Goal: Communication & Community: Ask a question

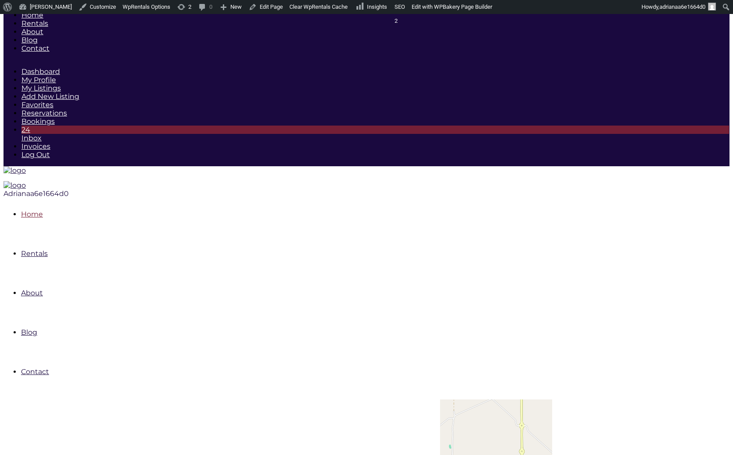
click at [43, 210] on link "Home" at bounding box center [32, 214] width 22 height 8
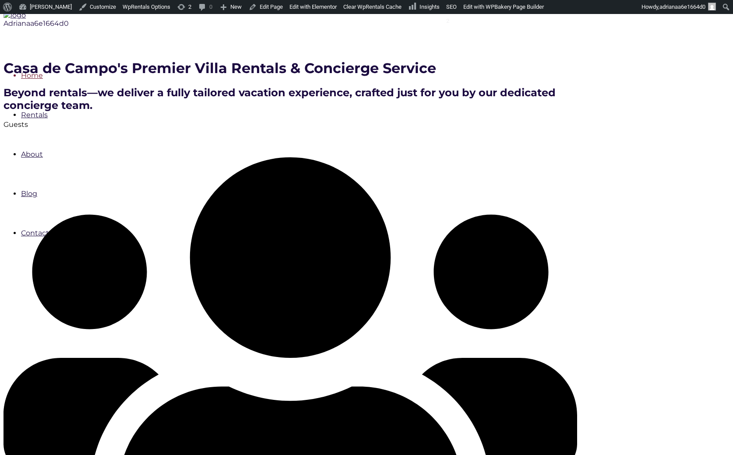
scroll to position [171, 0]
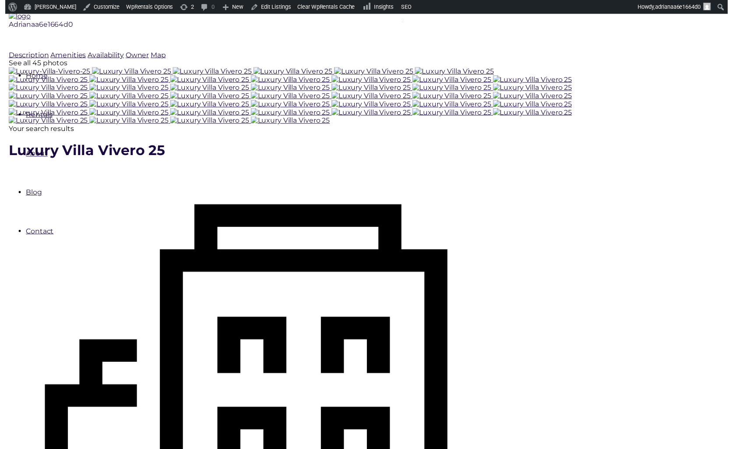
scroll to position [171, 0]
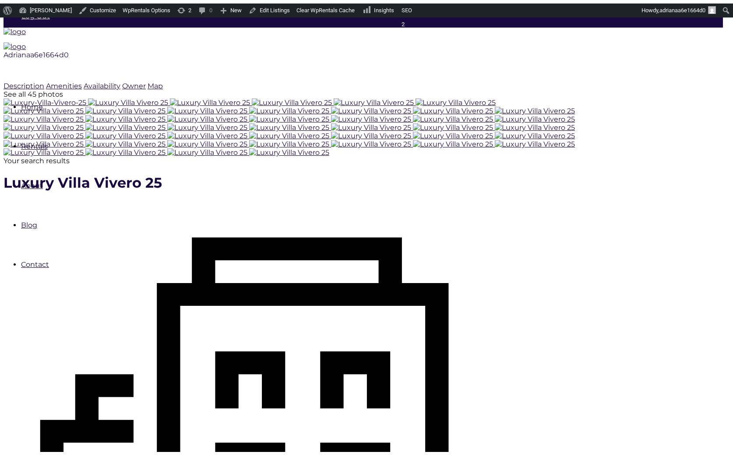
scroll to position [143, 0]
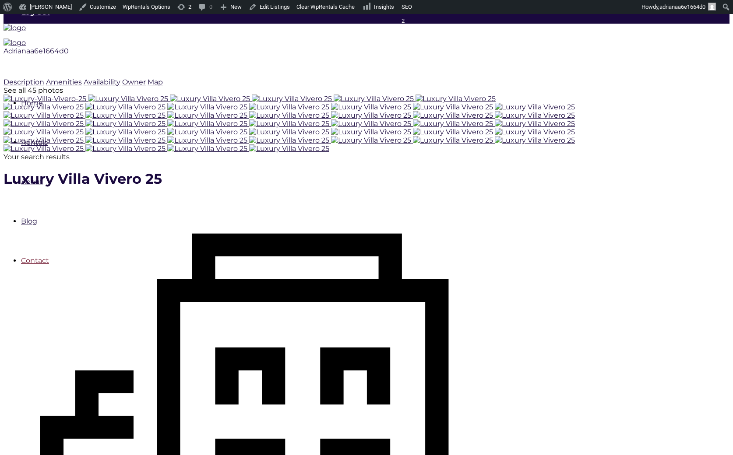
click at [49, 256] on link "Contact" at bounding box center [35, 260] width 28 height 8
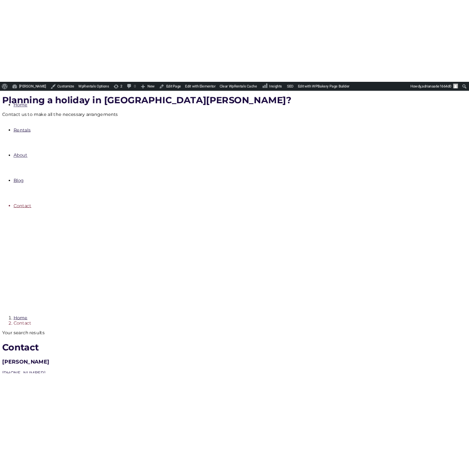
scroll to position [212, 0]
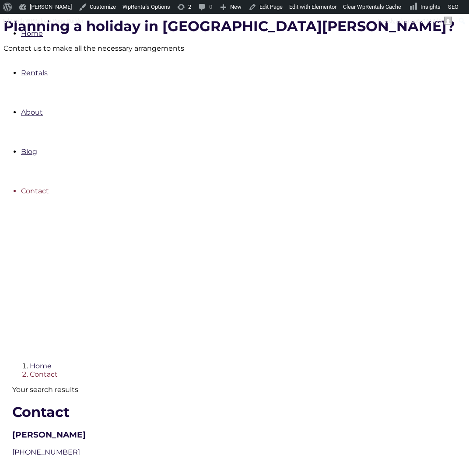
type input "Adrian"
type input "correo@correo.com"
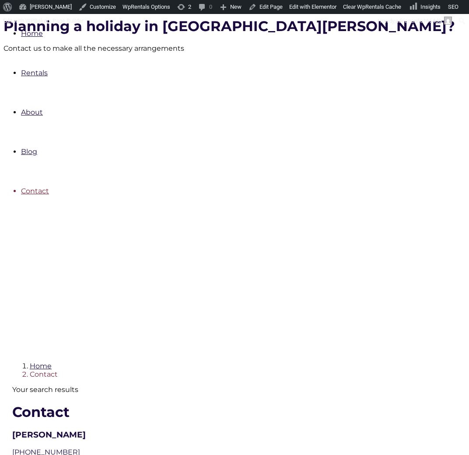
type input "klk.com"
type textarea "Holis"
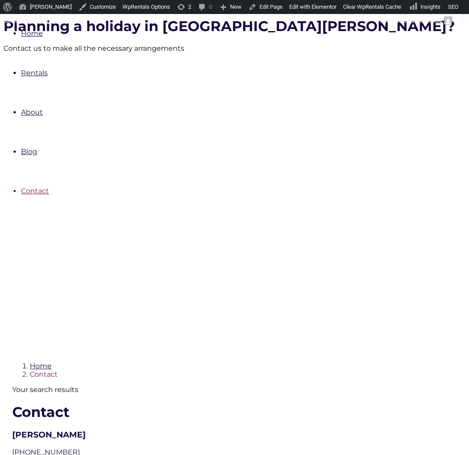
checkbox input "true"
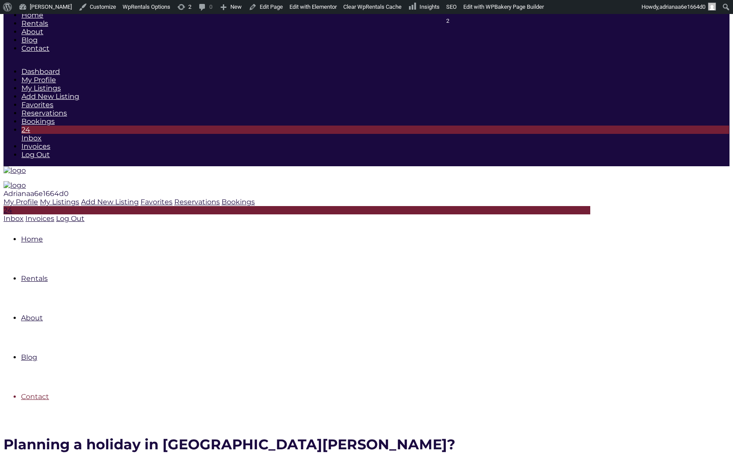
scroll to position [252, 0]
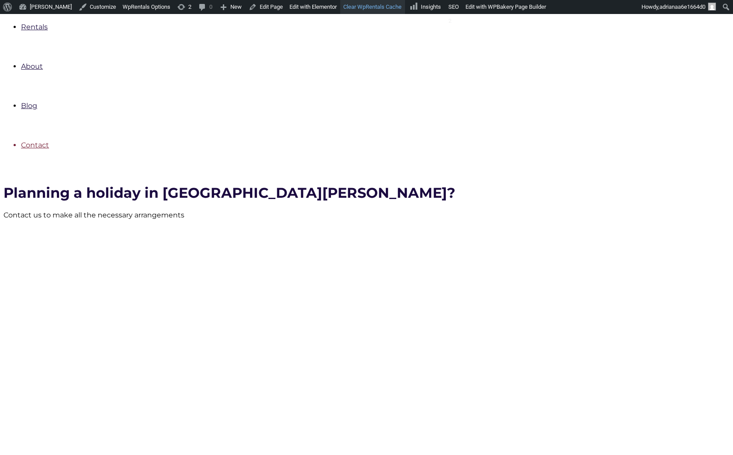
click at [372, 5] on link "Clear WpRentals Cache" at bounding box center [372, 7] width 65 height 14
type input "dfds"
type input "sdf@cad.com"
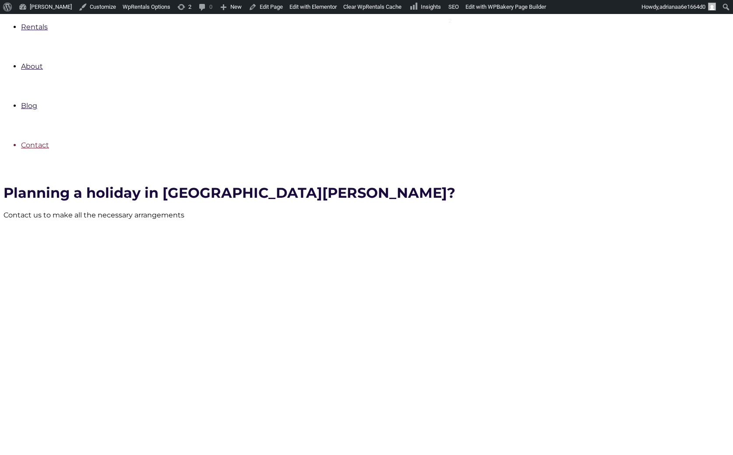
type input "asdfg.com"
type textarea "sdfgfgfdfd"
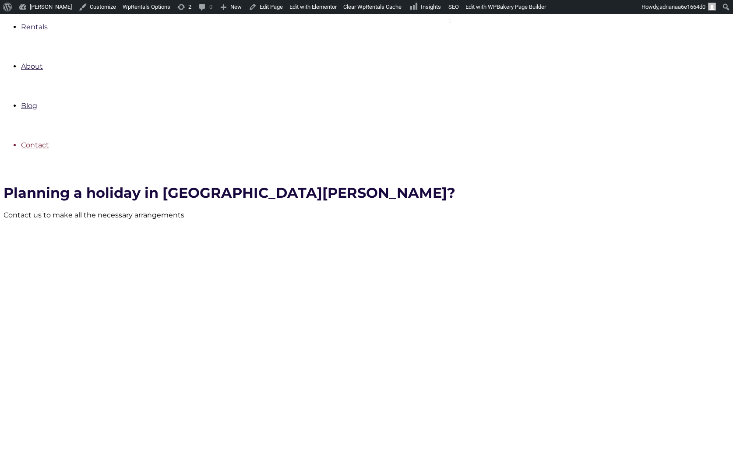
checkbox input "true"
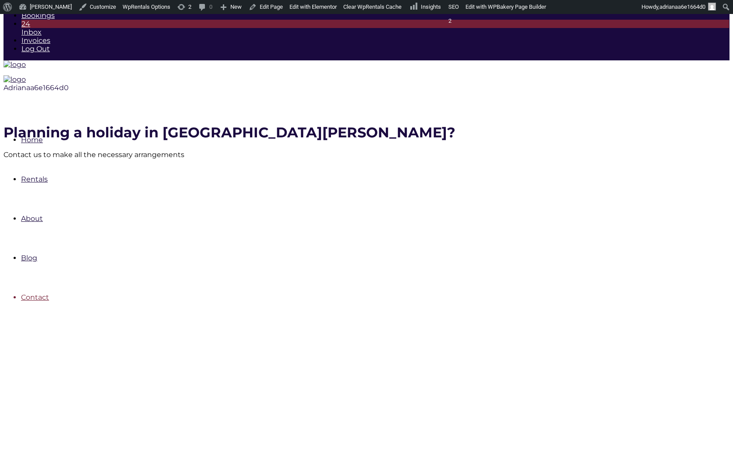
scroll to position [106, 0]
click at [367, 1] on link "Clear WpRentals Cache" at bounding box center [372, 7] width 65 height 14
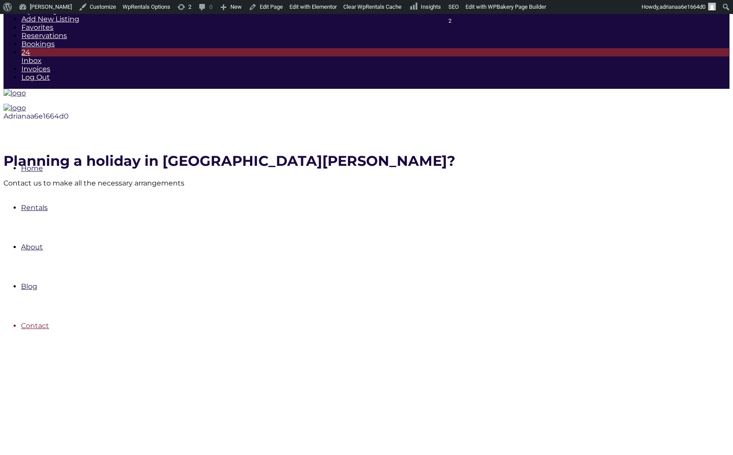
scroll to position [80, 0]
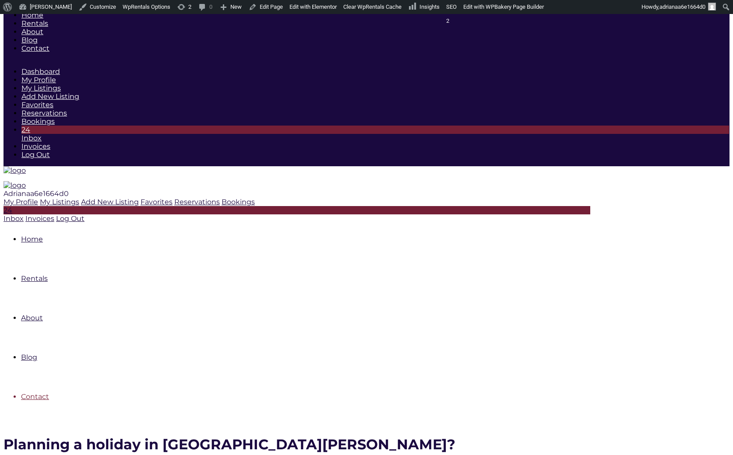
scroll to position [119, 0]
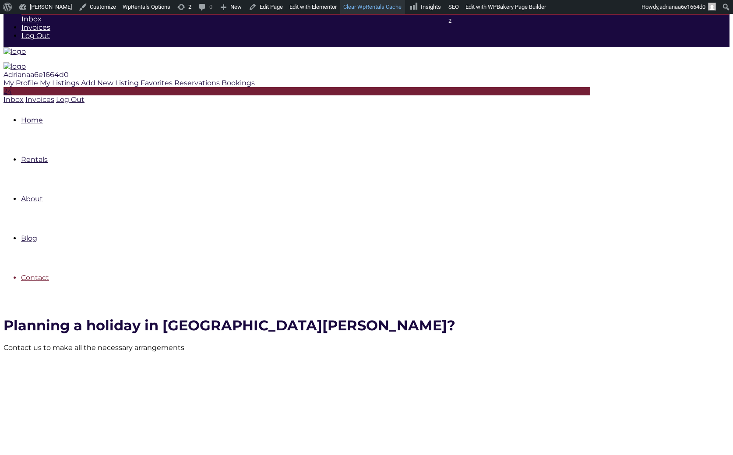
click at [381, 8] on link "Clear WpRentals Cache" at bounding box center [372, 7] width 65 height 14
type input "ahjdfd"
type input "asfgfsd@asd.com"
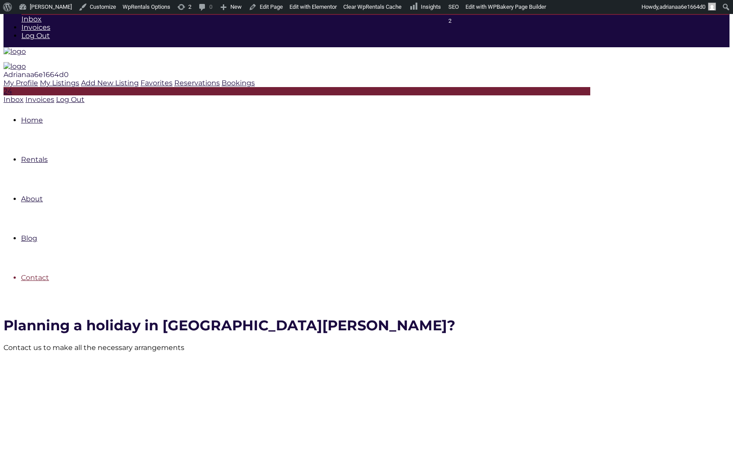
type input "asdsfdghf.com"
type textarea "wgherjktlh"
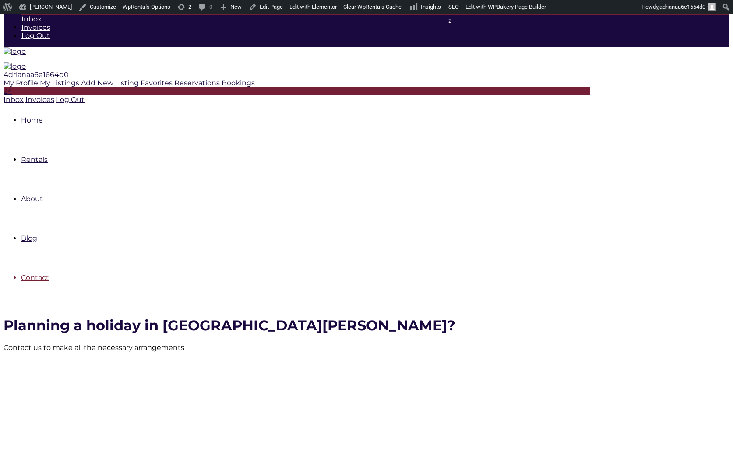
checkbox input "true"
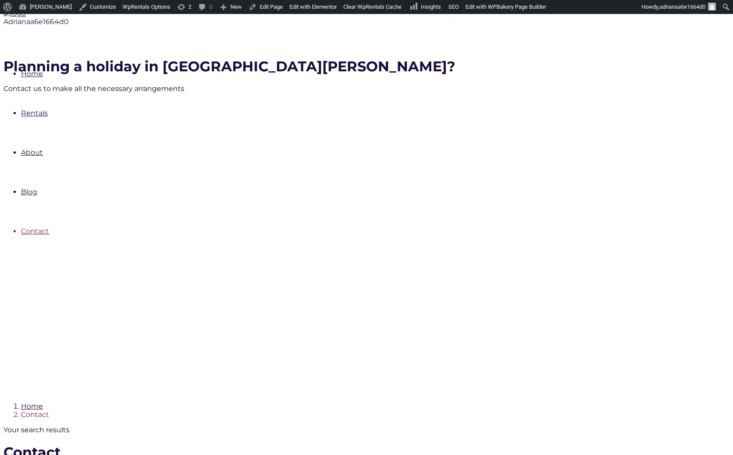
scroll to position [173, 0]
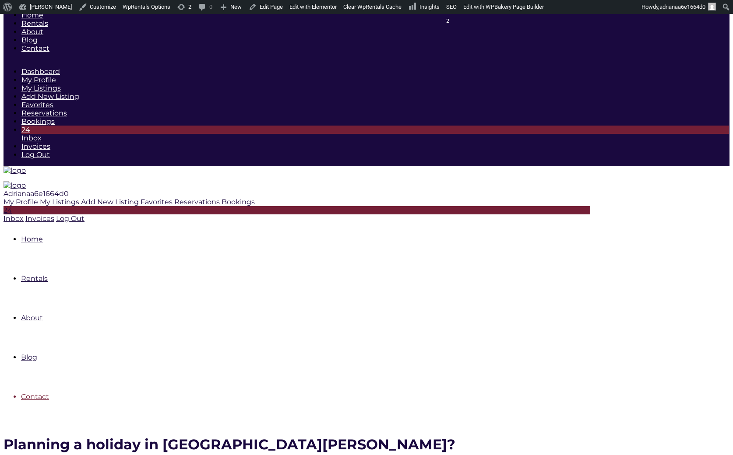
scroll to position [213, 0]
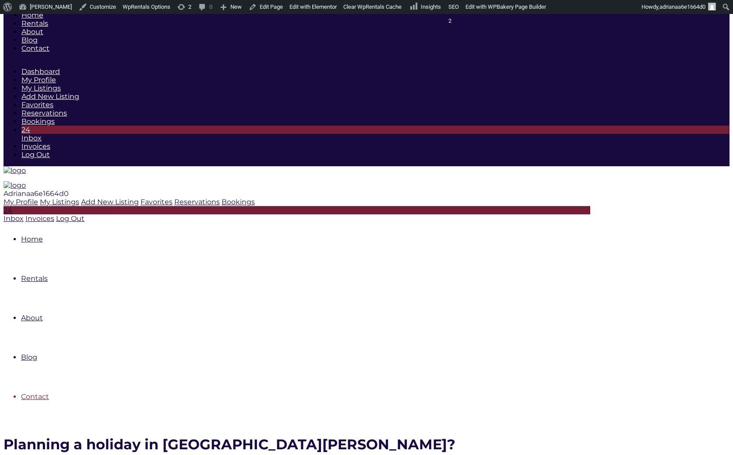
scroll to position [213, 0]
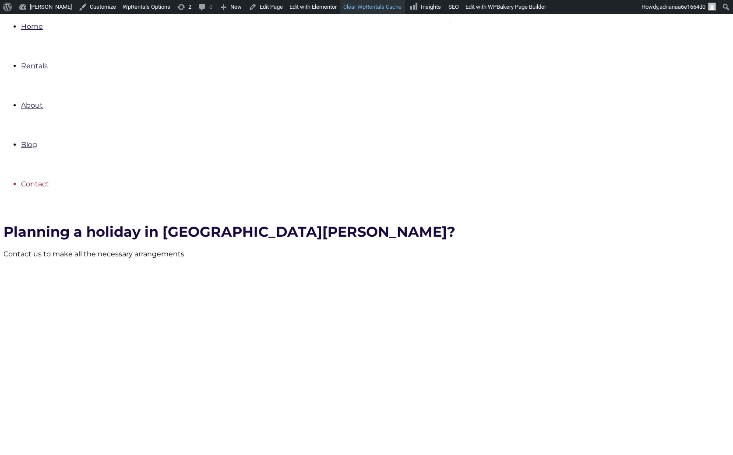
click at [374, 5] on link "Clear WpRentals Cache" at bounding box center [372, 7] width 65 height 14
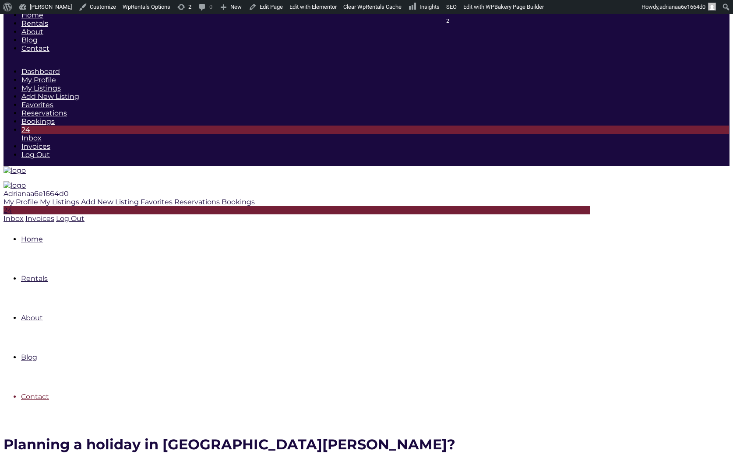
scroll to position [213, 0]
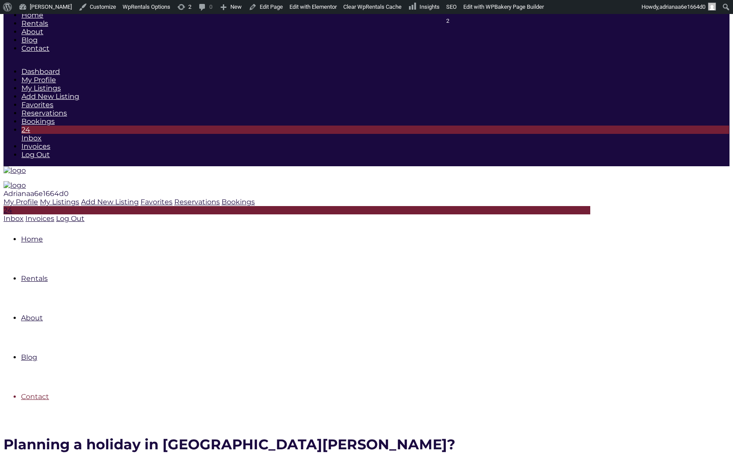
scroll to position [213, 0]
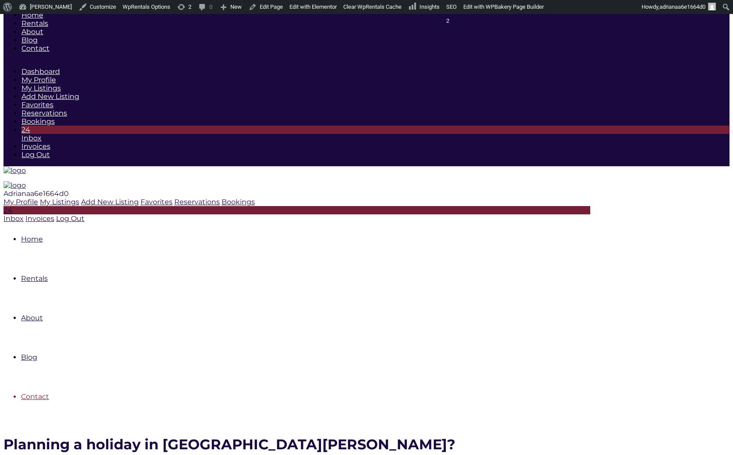
scroll to position [213, 0]
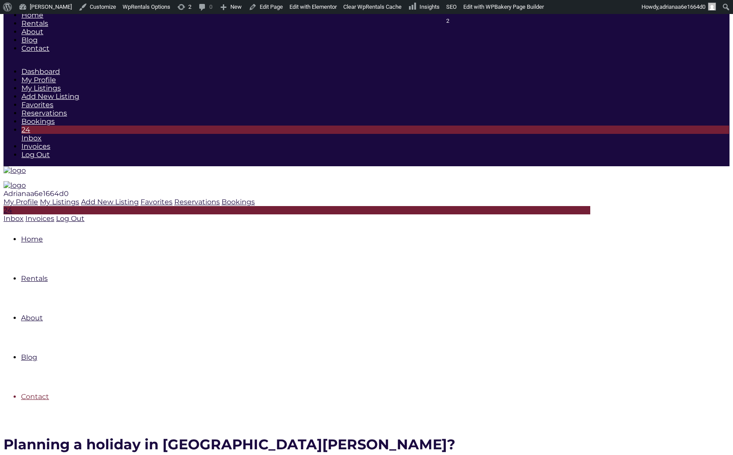
scroll to position [213, 0]
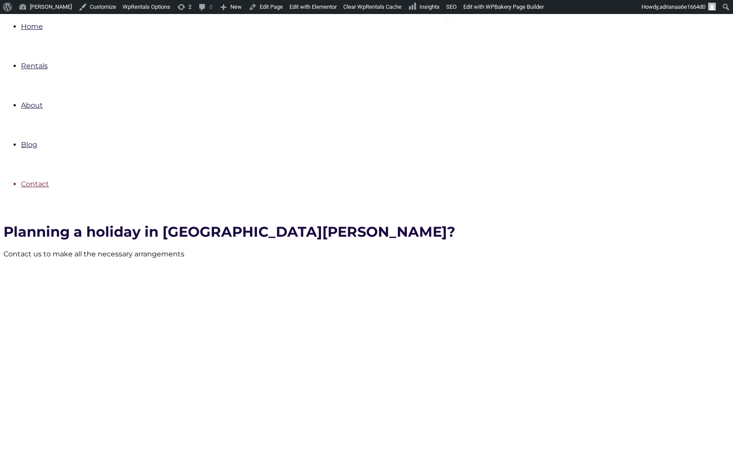
drag, startPoint x: 0, startPoint y: 0, endPoint x: 302, endPoint y: 260, distance: 398.5
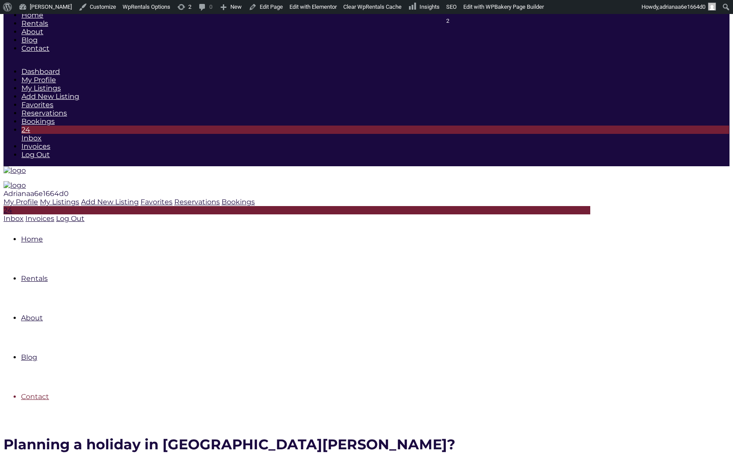
scroll to position [213, 0]
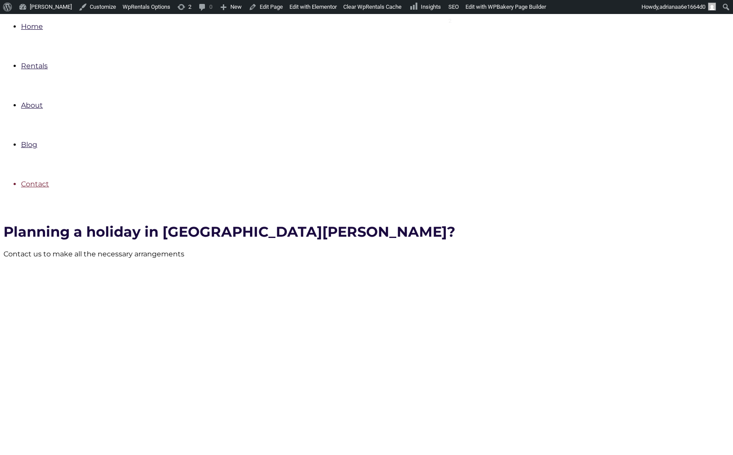
type input "adrian"
type input "asghdjkf@sdf.com"
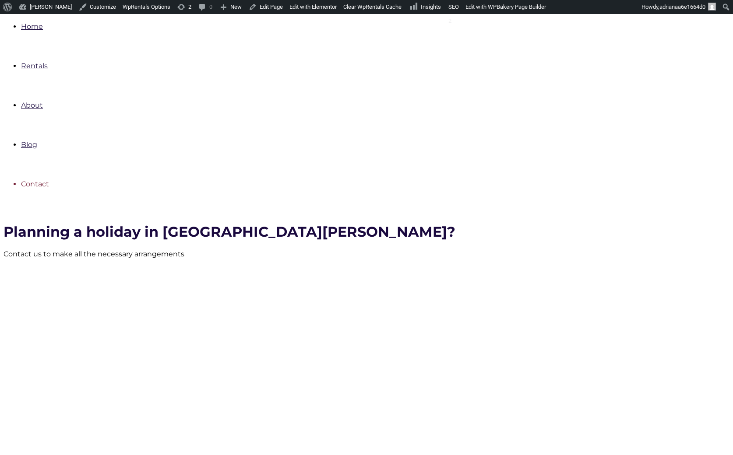
type input "dfgh.com"
type textarea "hjkler;ghgfdsd"
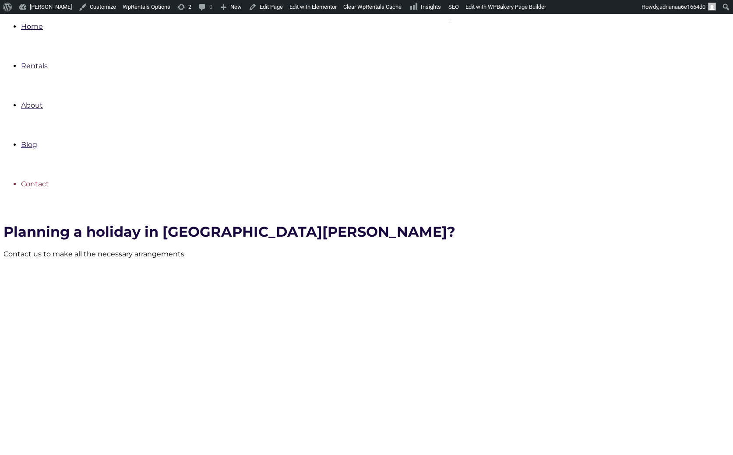
checkbox input "true"
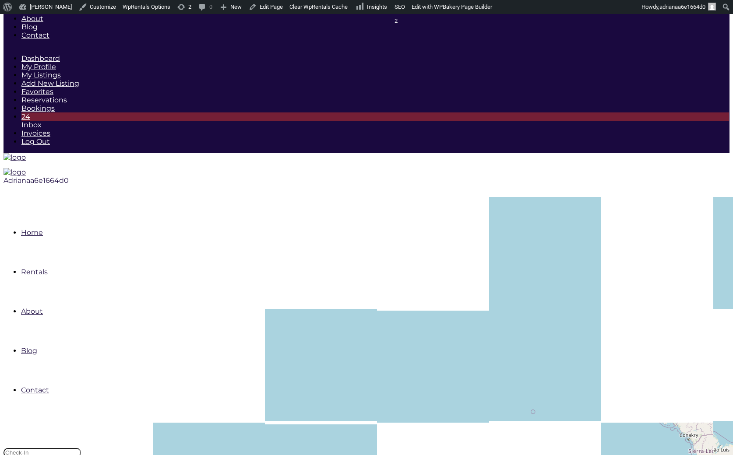
scroll to position [13, 0]
